Goal: Task Accomplishment & Management: Use online tool/utility

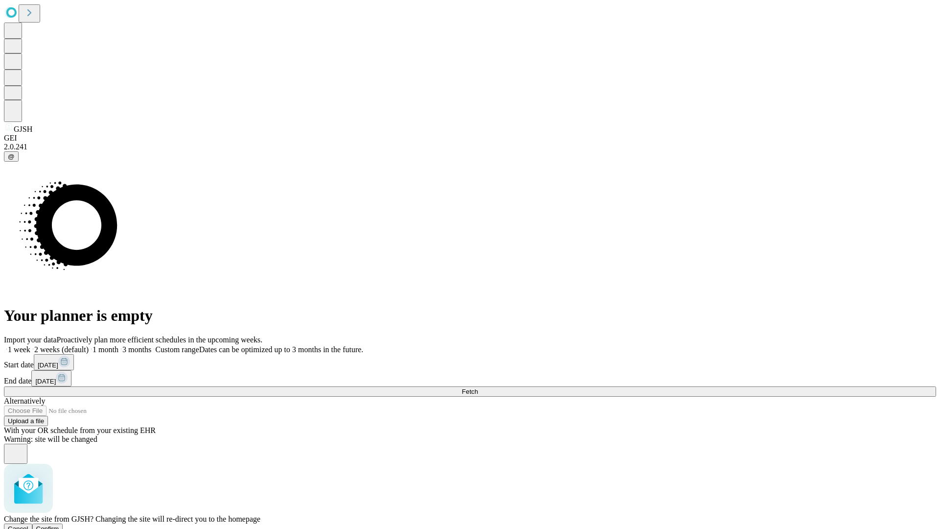
click at [59, 525] on span "Confirm" at bounding box center [47, 528] width 23 height 7
click at [118, 345] on label "1 month" at bounding box center [104, 349] width 30 height 8
click at [478, 388] on span "Fetch" at bounding box center [470, 391] width 16 height 7
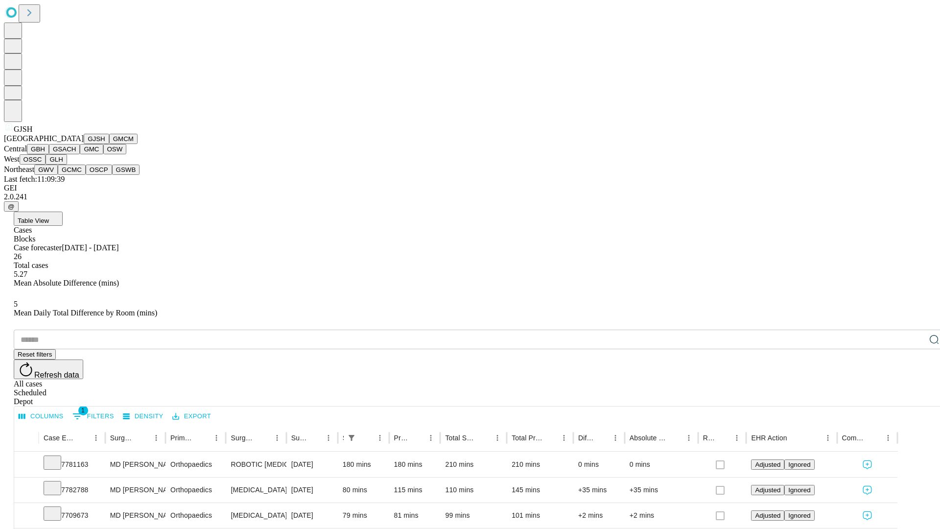
click at [109, 144] on button "GMCM" at bounding box center [123, 139] width 28 height 10
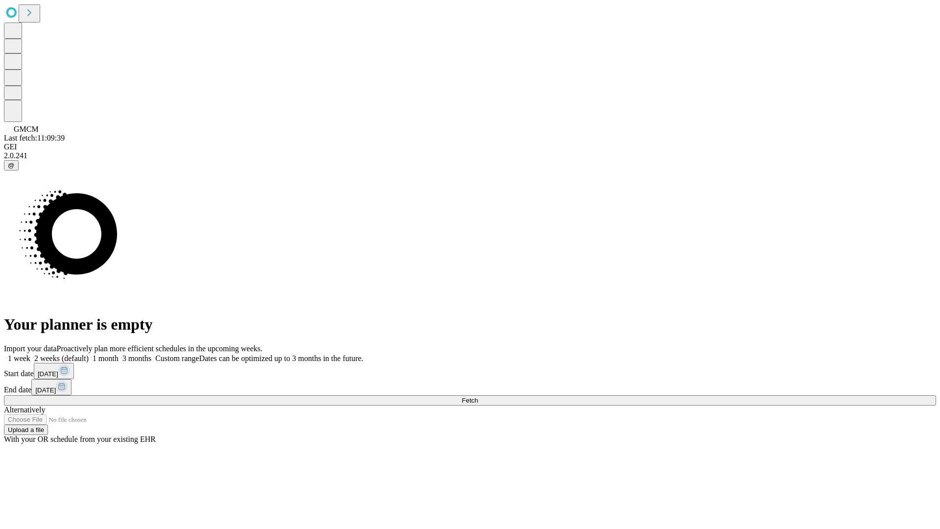
click at [118, 354] on label "1 month" at bounding box center [104, 358] width 30 height 8
click at [478, 396] on span "Fetch" at bounding box center [470, 399] width 16 height 7
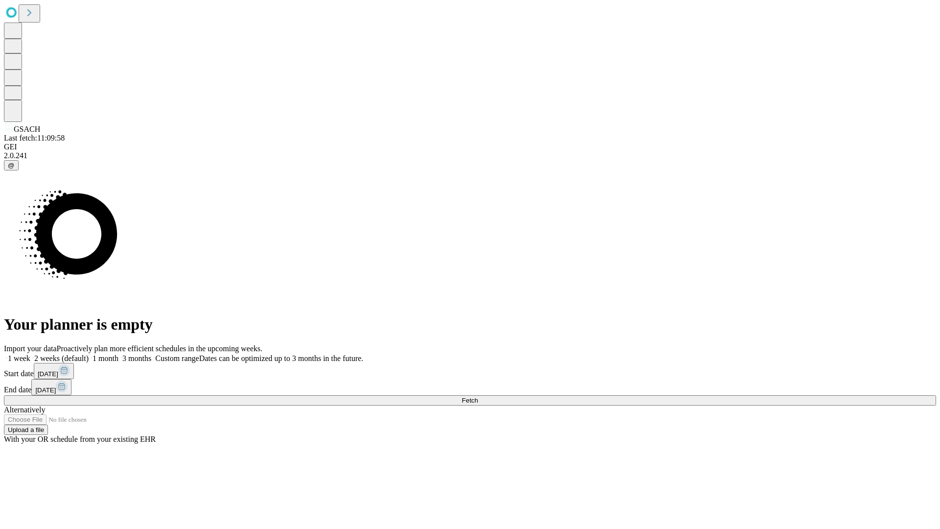
click at [118, 354] on label "1 month" at bounding box center [104, 358] width 30 height 8
click at [478, 396] on span "Fetch" at bounding box center [470, 399] width 16 height 7
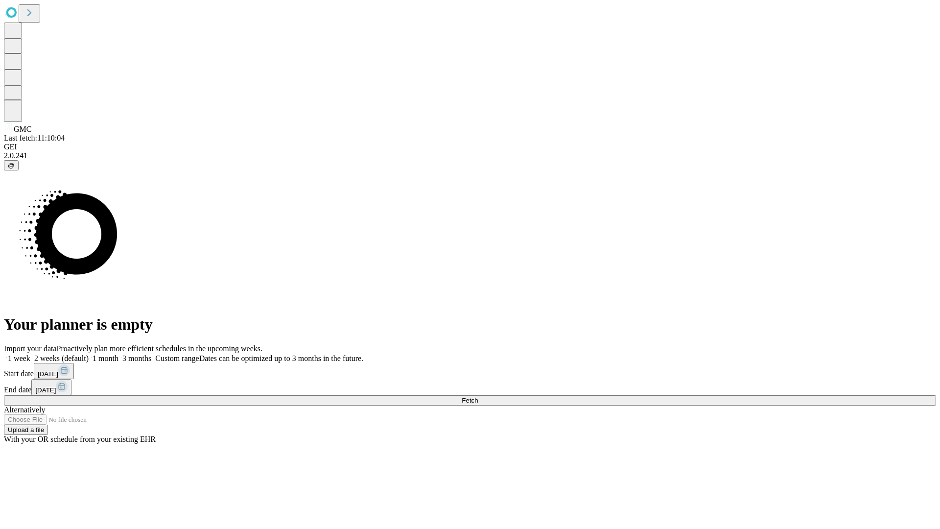
click at [118, 354] on label "1 month" at bounding box center [104, 358] width 30 height 8
click at [478, 396] on span "Fetch" at bounding box center [470, 399] width 16 height 7
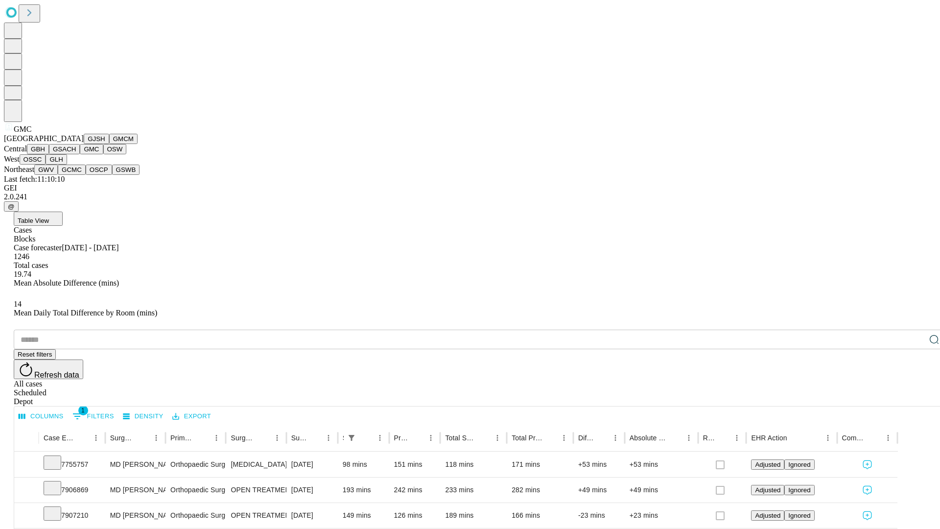
click at [103, 154] on button "OSW" at bounding box center [114, 149] width 23 height 10
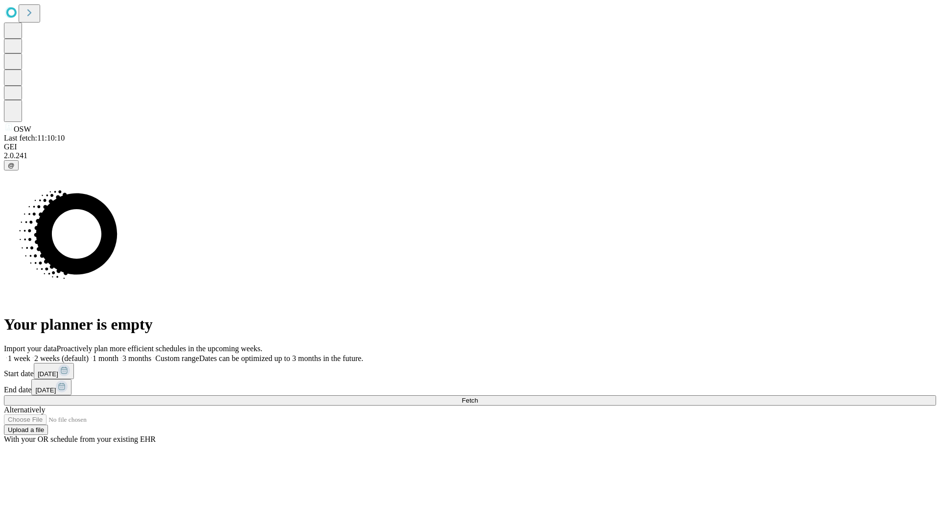
click at [478, 396] on span "Fetch" at bounding box center [470, 399] width 16 height 7
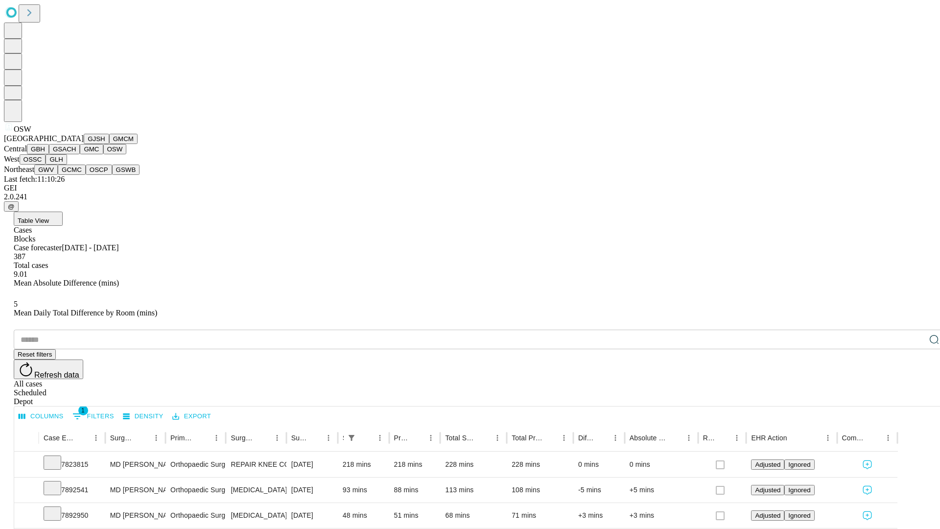
click at [46, 164] on button "OSSC" at bounding box center [33, 159] width 26 height 10
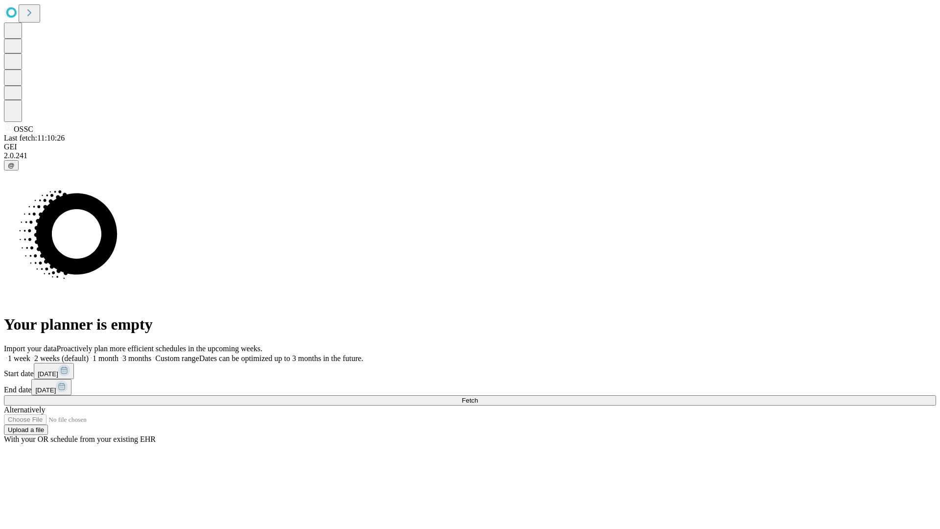
click at [118, 354] on label "1 month" at bounding box center [104, 358] width 30 height 8
click at [478, 396] on span "Fetch" at bounding box center [470, 399] width 16 height 7
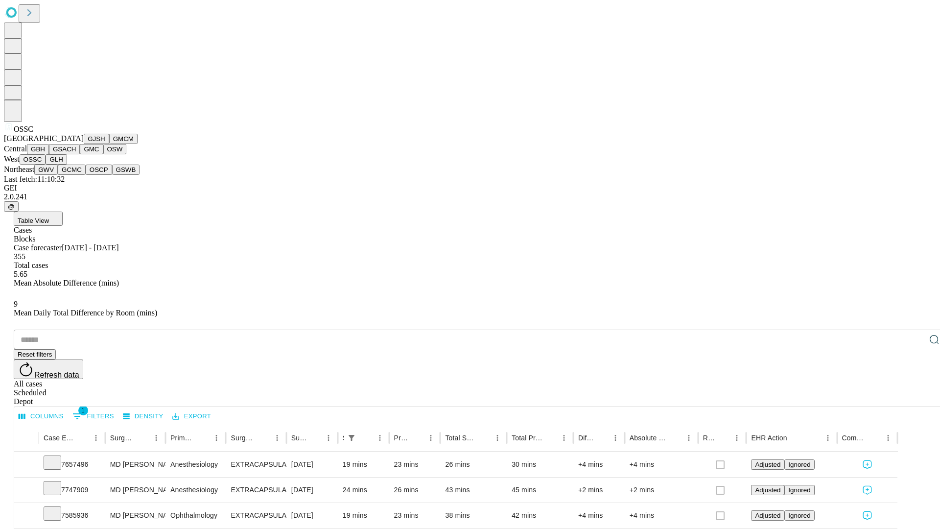
click at [67, 164] on button "GLH" at bounding box center [56, 159] width 21 height 10
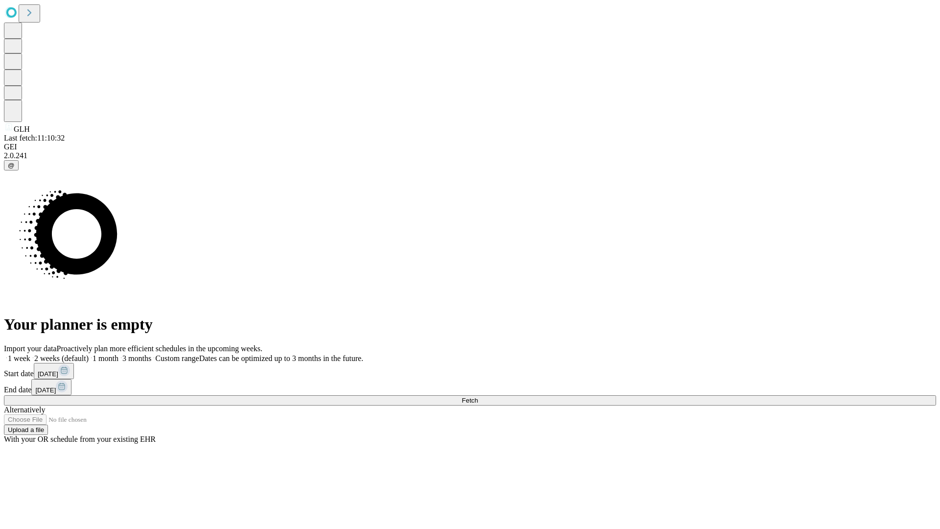
click at [118, 354] on label "1 month" at bounding box center [104, 358] width 30 height 8
click at [478, 396] on span "Fetch" at bounding box center [470, 399] width 16 height 7
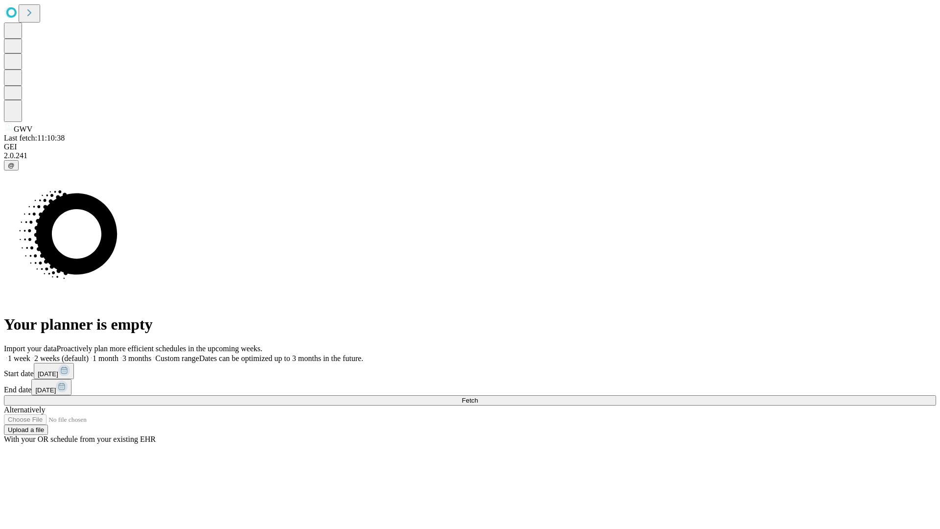
click at [478, 396] on span "Fetch" at bounding box center [470, 399] width 16 height 7
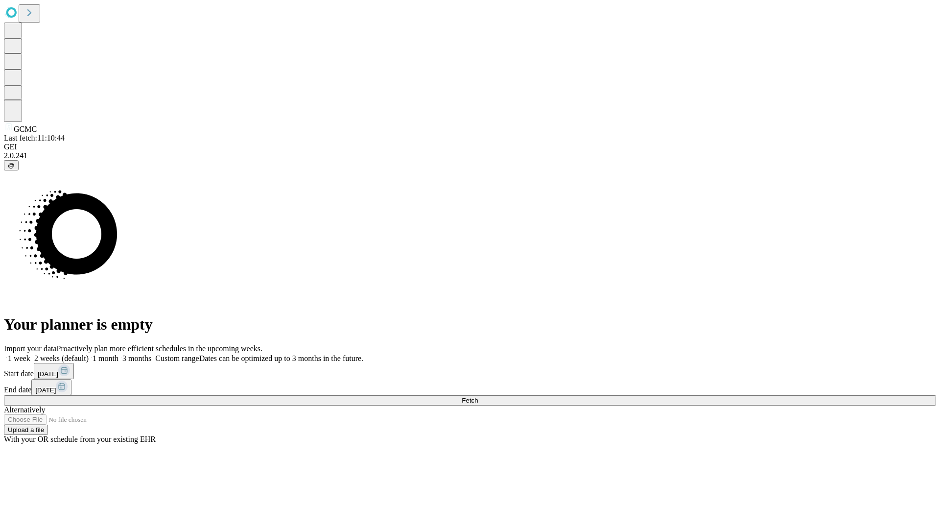
click at [118, 354] on label "1 month" at bounding box center [104, 358] width 30 height 8
click at [478, 396] on span "Fetch" at bounding box center [470, 399] width 16 height 7
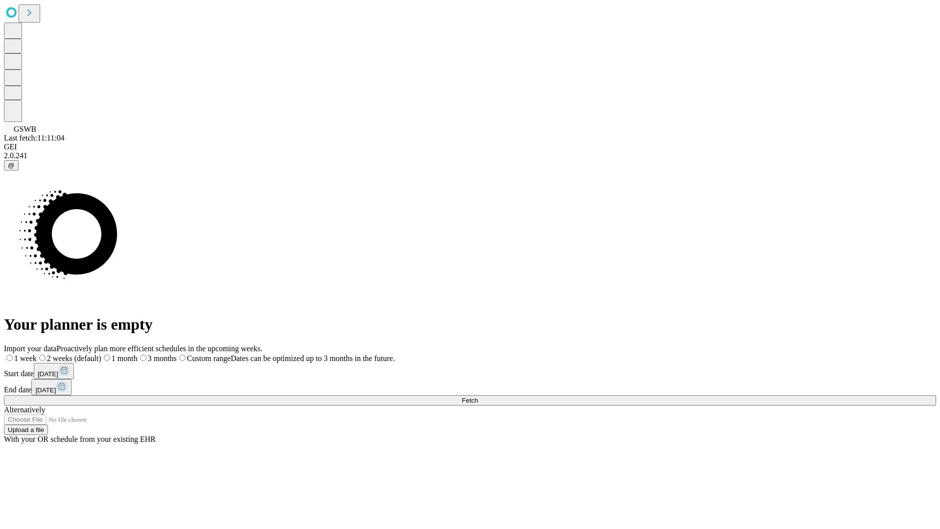
click at [138, 354] on label "1 month" at bounding box center [119, 358] width 36 height 8
click at [478, 396] on span "Fetch" at bounding box center [470, 399] width 16 height 7
